Goal: Task Accomplishment & Management: Manage account settings

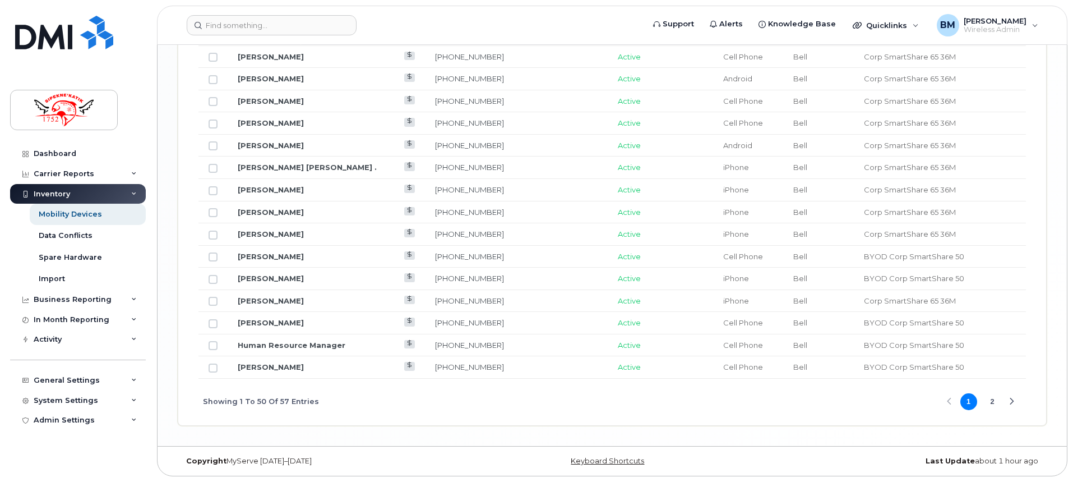
scroll to position [1378, 0]
click at [997, 403] on button "2" at bounding box center [992, 401] width 17 height 17
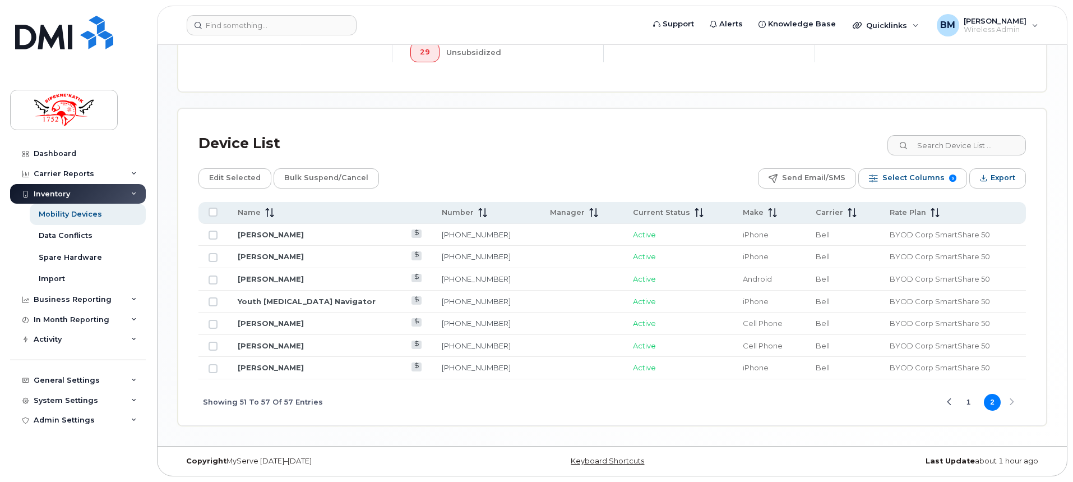
scroll to position [424, 0]
click at [965, 401] on button "1" at bounding box center [968, 401] width 17 height 17
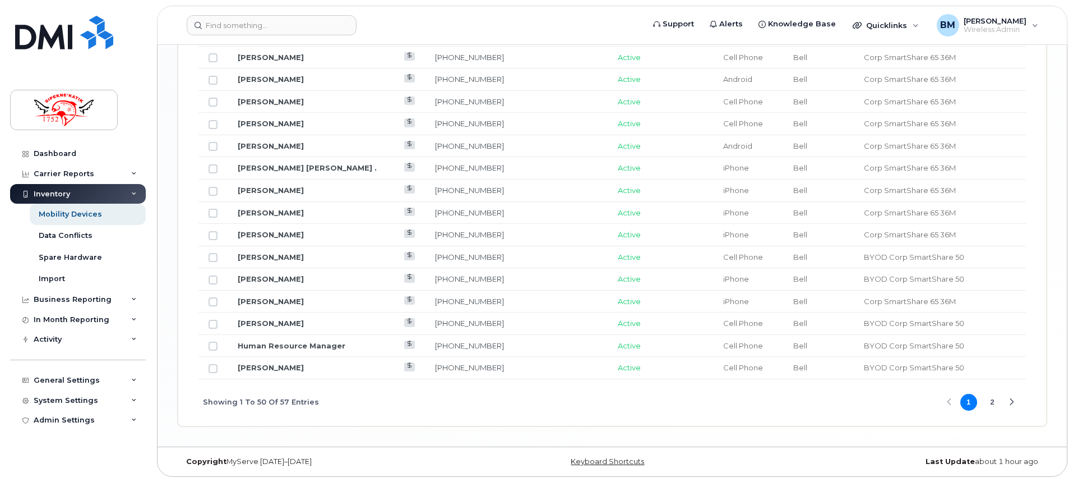
scroll to position [1378, 0]
click at [252, 364] on link "[PERSON_NAME]" at bounding box center [271, 366] width 66 height 9
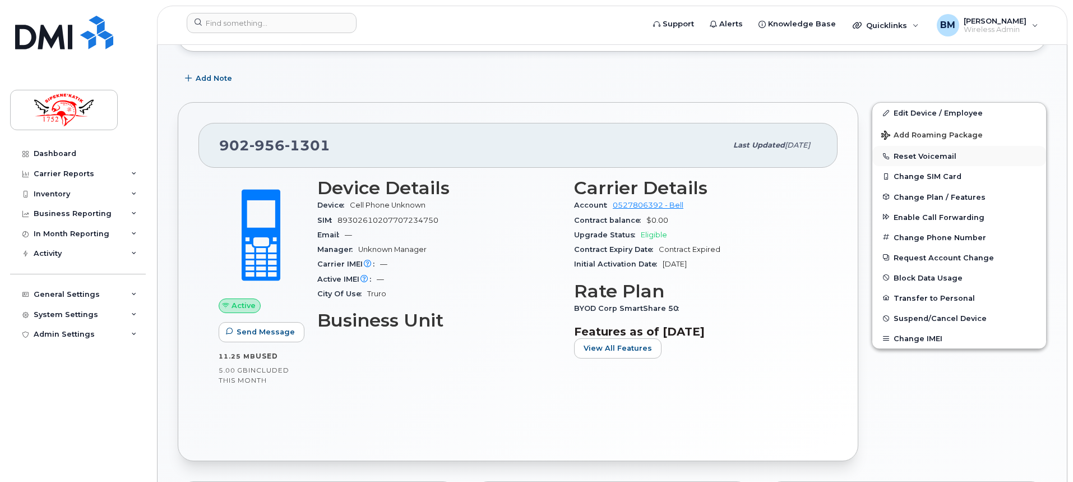
scroll to position [224, 0]
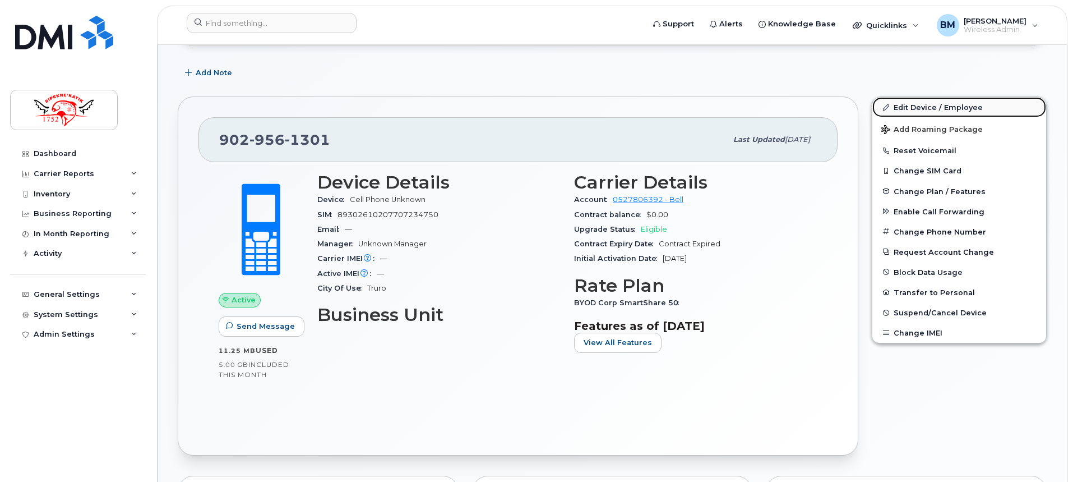
click at [930, 108] on link "Edit Device / Employee" at bounding box center [959, 107] width 174 height 20
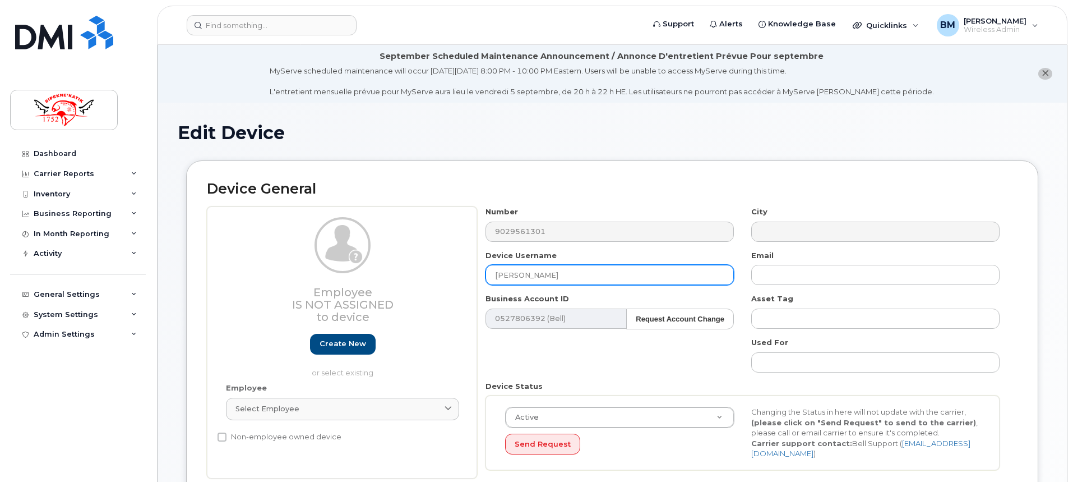
drag, startPoint x: 564, startPoint y: 268, endPoint x: 881, endPoint y: 143, distance: 340.8
click at [468, 268] on div "Employee Is not assigned to device Create new or select existing Employee Selec…" at bounding box center [612, 342] width 811 height 272
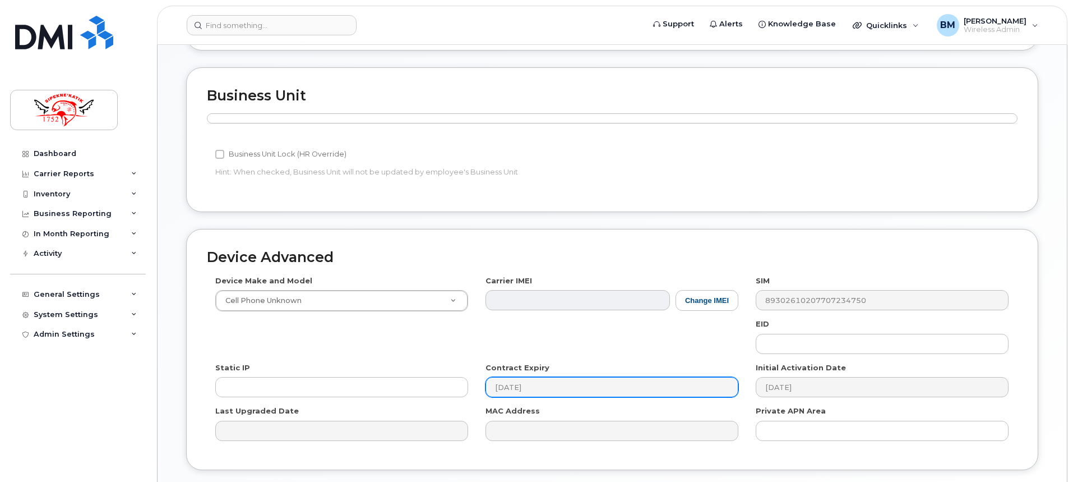
scroll to position [526, 0]
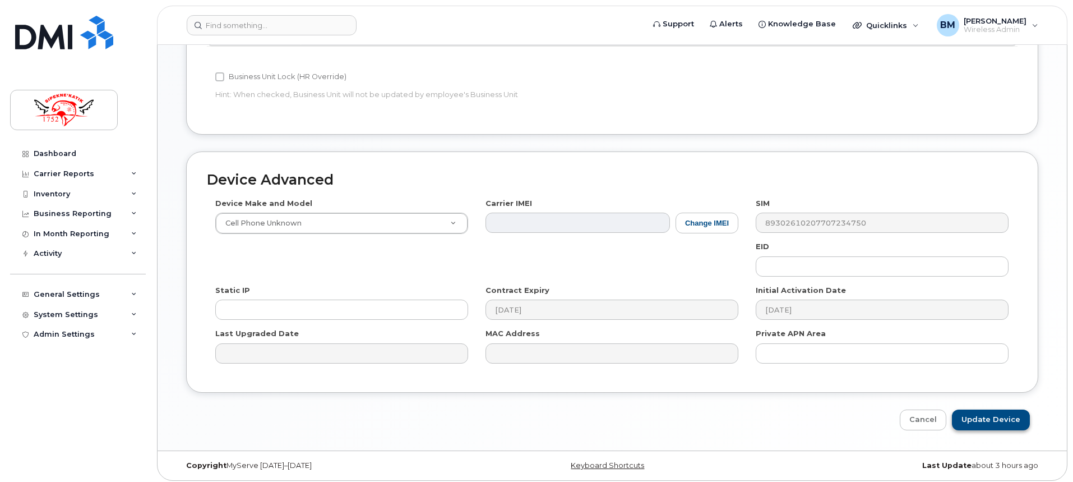
type input "Glen Knockwood"
drag, startPoint x: 978, startPoint y: 415, endPoint x: 937, endPoint y: 418, distance: 41.0
click at [978, 415] on input "Update Device" at bounding box center [991, 419] width 78 height 21
type input "Saving..."
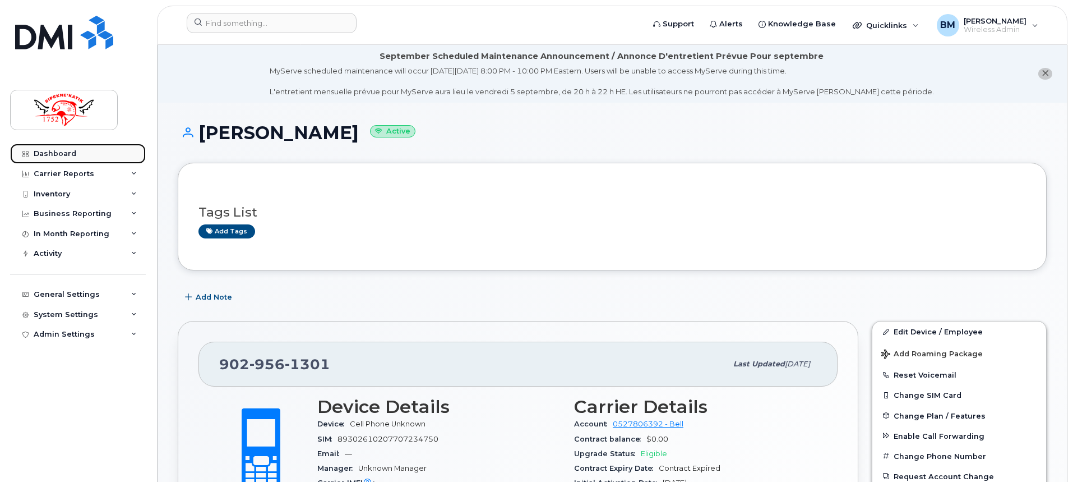
click at [68, 156] on div "Dashboard" at bounding box center [55, 153] width 43 height 9
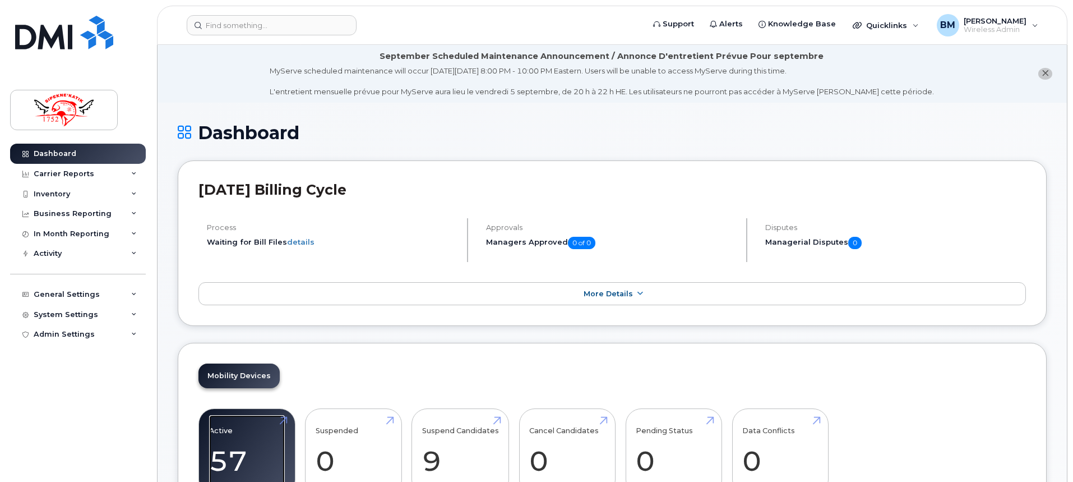
click at [237, 432] on link "Active 57 97%" at bounding box center [247, 452] width 76 height 74
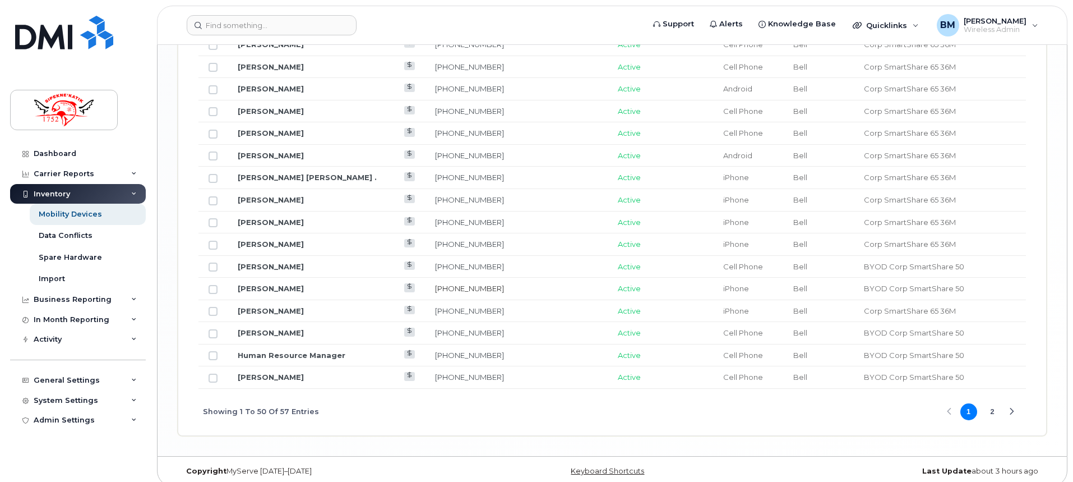
scroll to position [1378, 0]
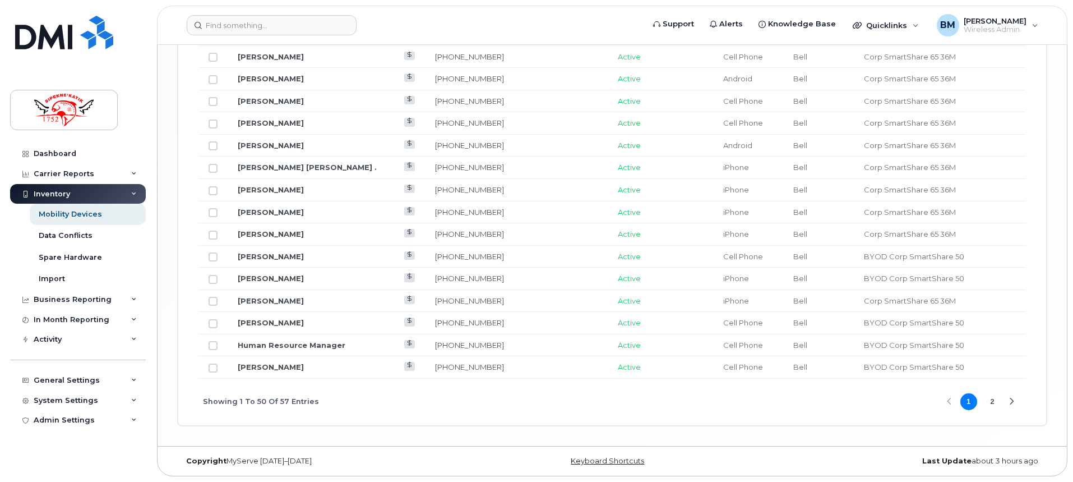
click at [993, 404] on button "2" at bounding box center [992, 401] width 17 height 17
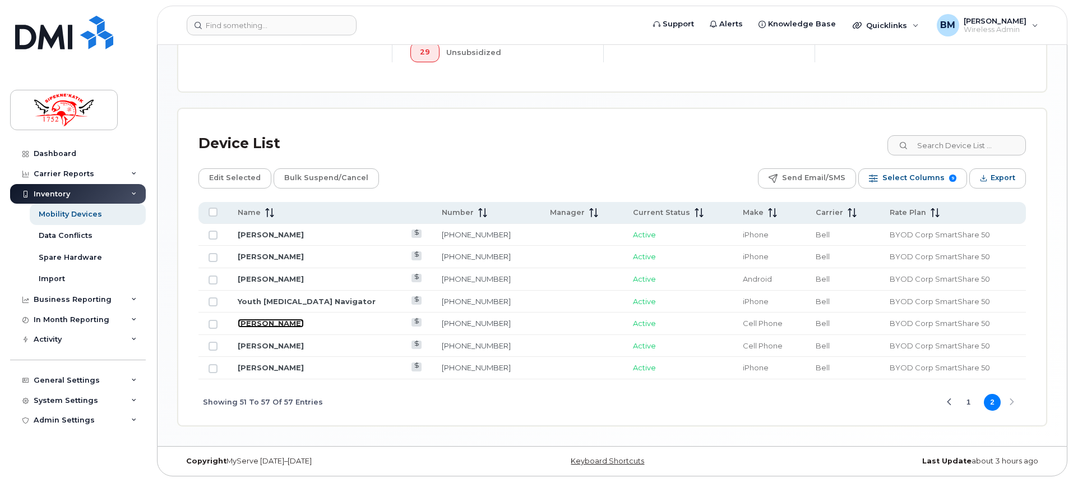
click at [271, 320] on link "Brittany Foran" at bounding box center [271, 322] width 66 height 9
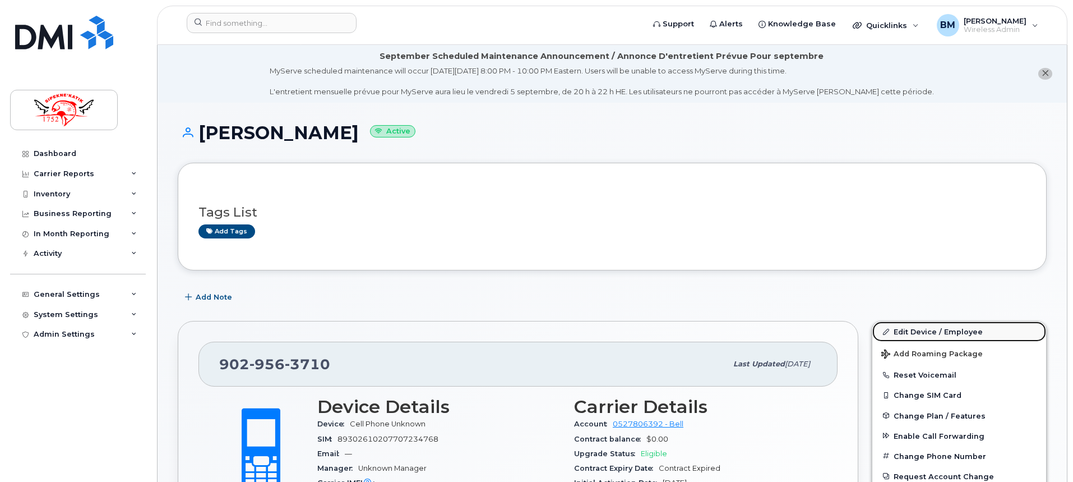
click at [930, 334] on link "Edit Device / Employee" at bounding box center [959, 331] width 174 height 20
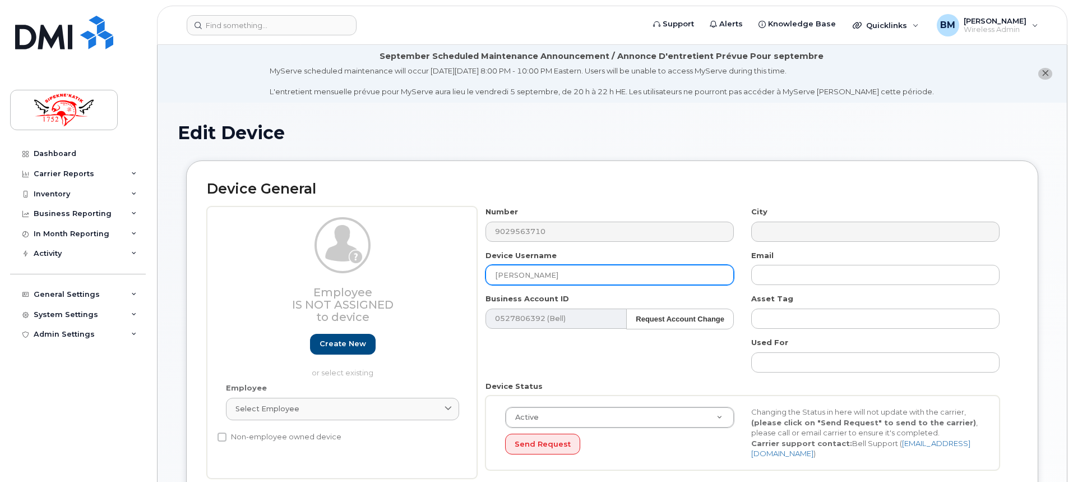
drag, startPoint x: 586, startPoint y: 275, endPoint x: 470, endPoint y: 274, distance: 116.6
click at [467, 275] on div "Employee Is not assigned to device Create new or select existing Employee Selec…" at bounding box center [612, 342] width 811 height 272
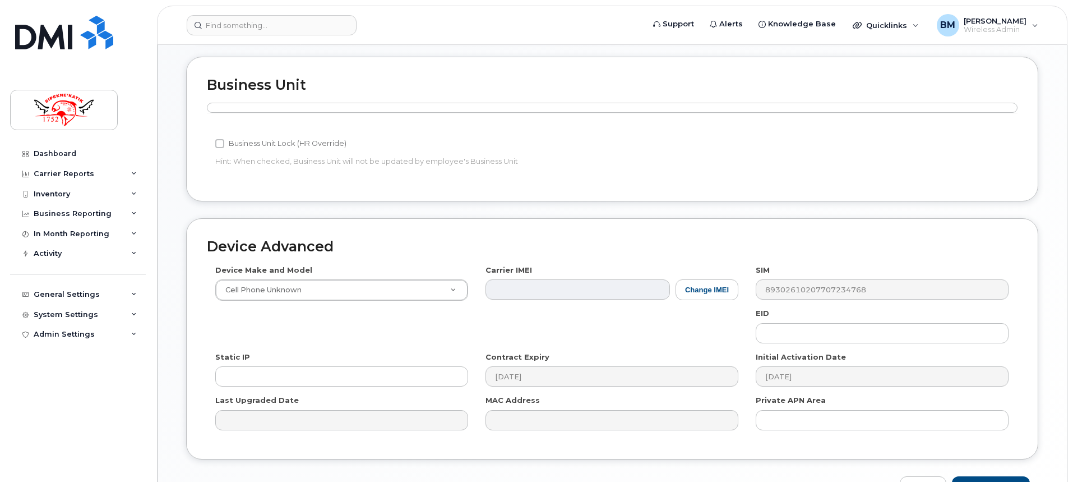
scroll to position [526, 0]
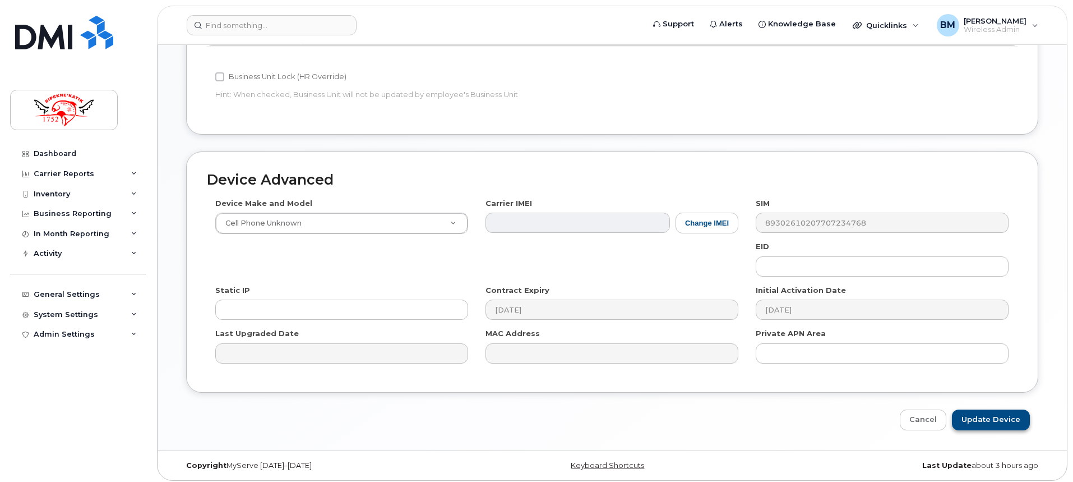
type input "[PERSON_NAME]"
click at [1003, 413] on input "Update Device" at bounding box center [991, 419] width 78 height 21
type input "Saving..."
